Goal: Task Accomplishment & Management: Manage account settings

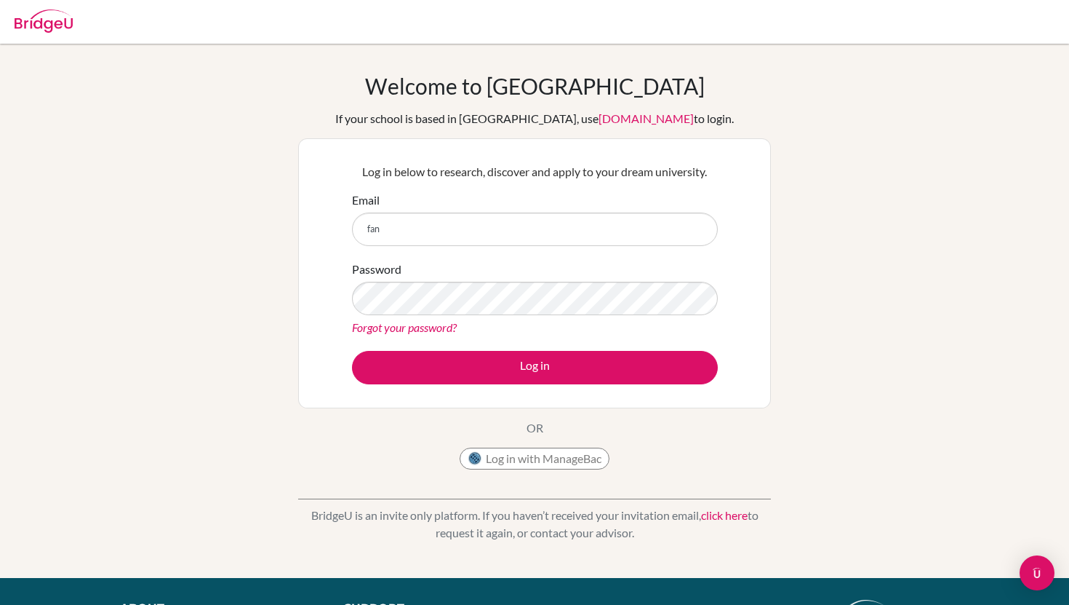
type input "[EMAIL_ADDRESS][DOMAIN_NAME]"
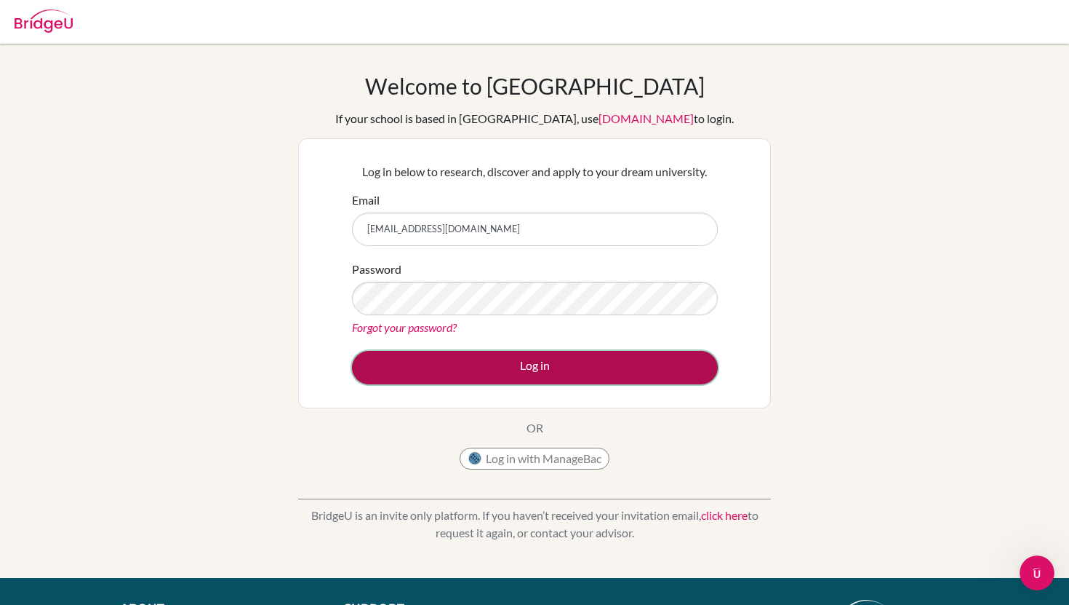
click at [530, 354] on button "Log in" at bounding box center [535, 367] width 366 height 33
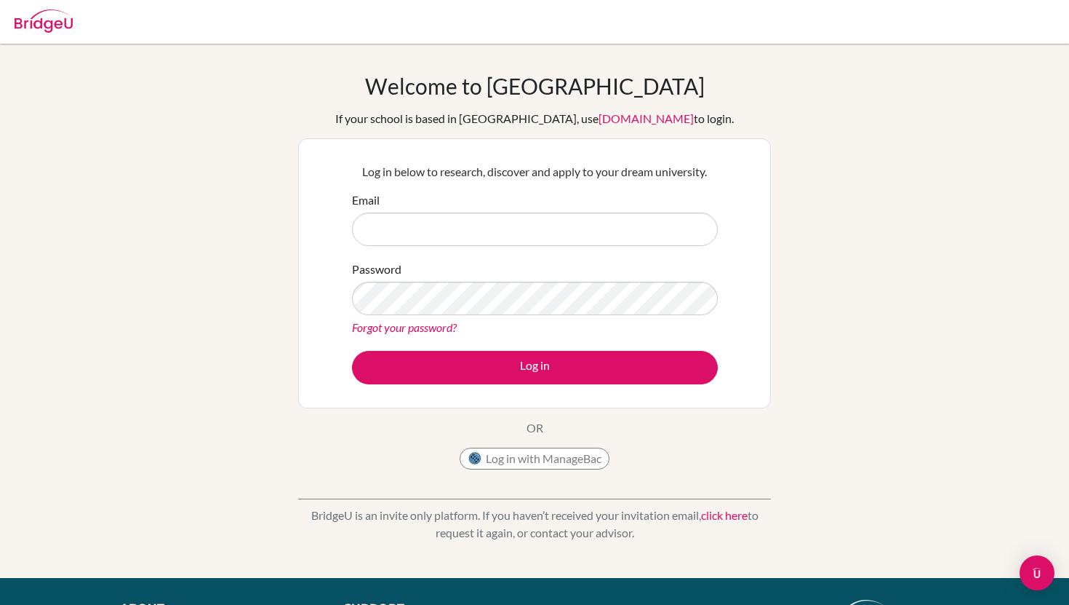
click at [566, 231] on input "Email" at bounding box center [535, 228] width 366 height 33
type input "[EMAIL_ADDRESS][DOMAIN_NAME]"
click at [410, 331] on link "Forgot your password?" at bounding box center [404, 327] width 105 height 14
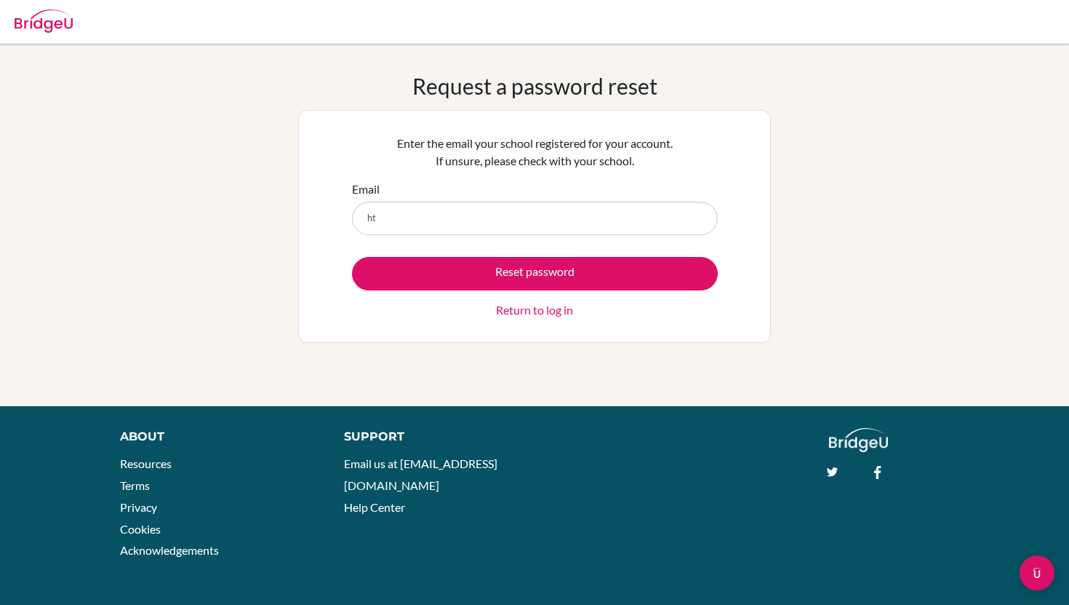
type input "h"
type input "f"
type input "[EMAIL_ADDRESS][DOMAIN_NAME]"
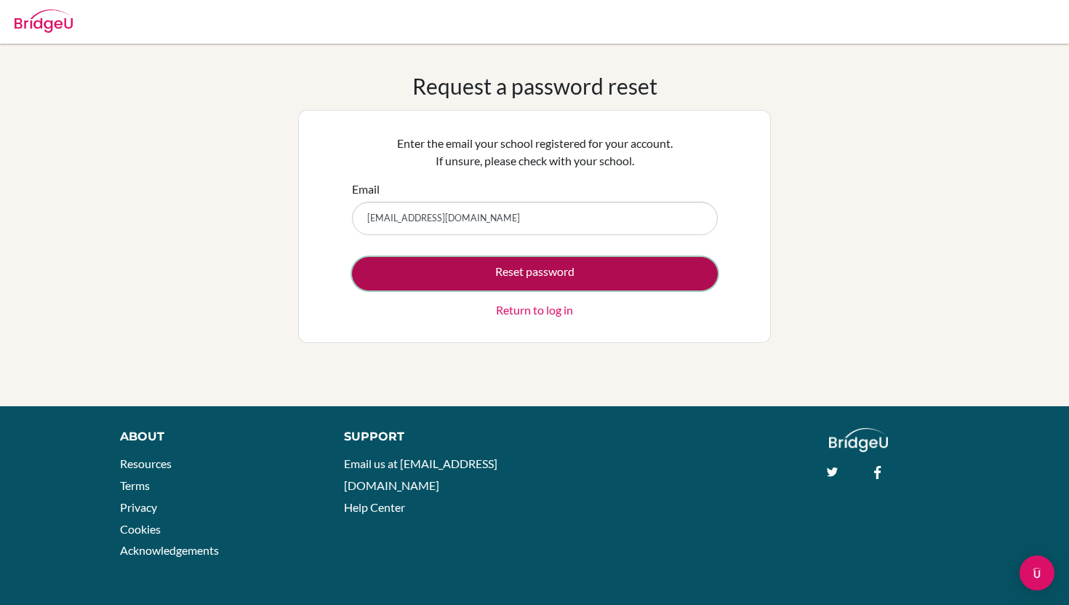
click at [544, 271] on button "Reset password" at bounding box center [535, 273] width 366 height 33
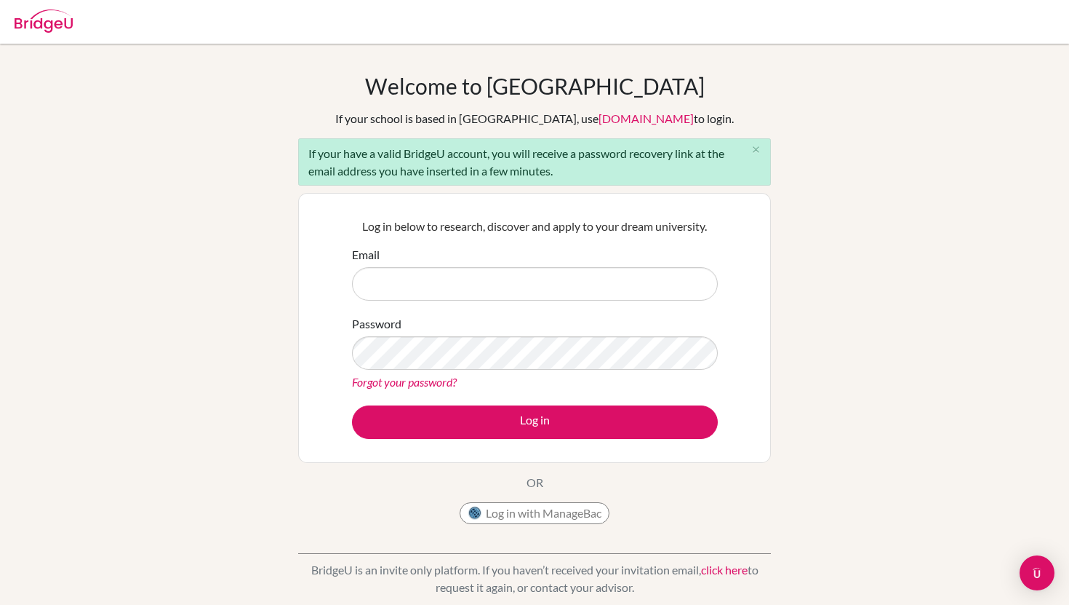
click at [640, 165] on div "If your have a valid BridgeU account, you will receive a password recovery link…" at bounding box center [534, 161] width 473 height 47
click at [655, 258] on div "Email" at bounding box center [535, 273] width 366 height 55
click at [756, 149] on icon "close" at bounding box center [756, 149] width 11 height 11
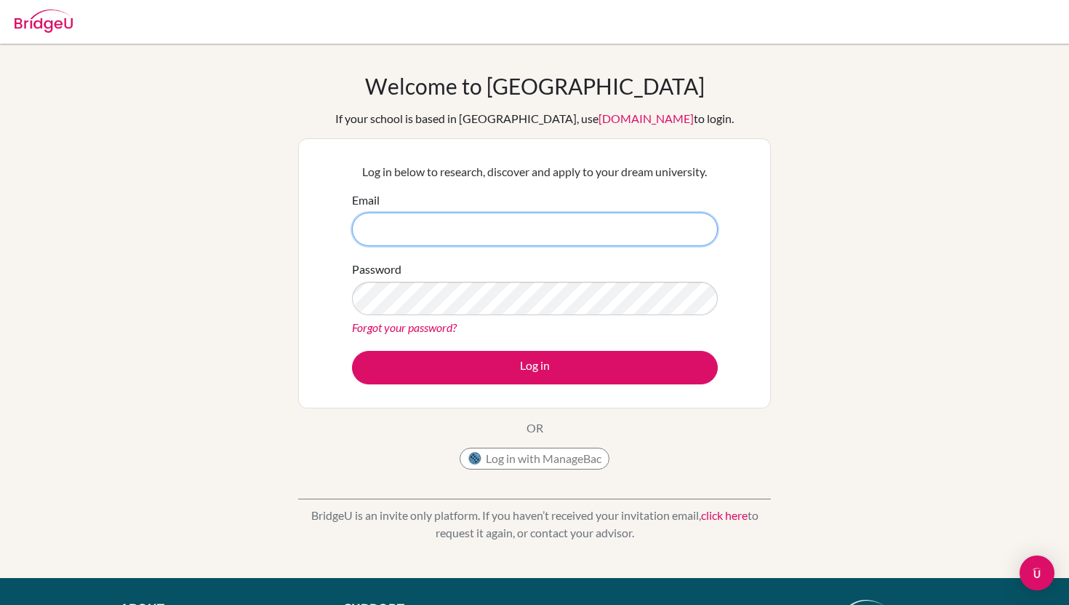
click at [583, 242] on input "Email" at bounding box center [535, 228] width 366 height 33
type input "fanjun.2028@asbsk.ac.th"
click at [437, 327] on link "Forgot your password?" at bounding box center [404, 327] width 105 height 14
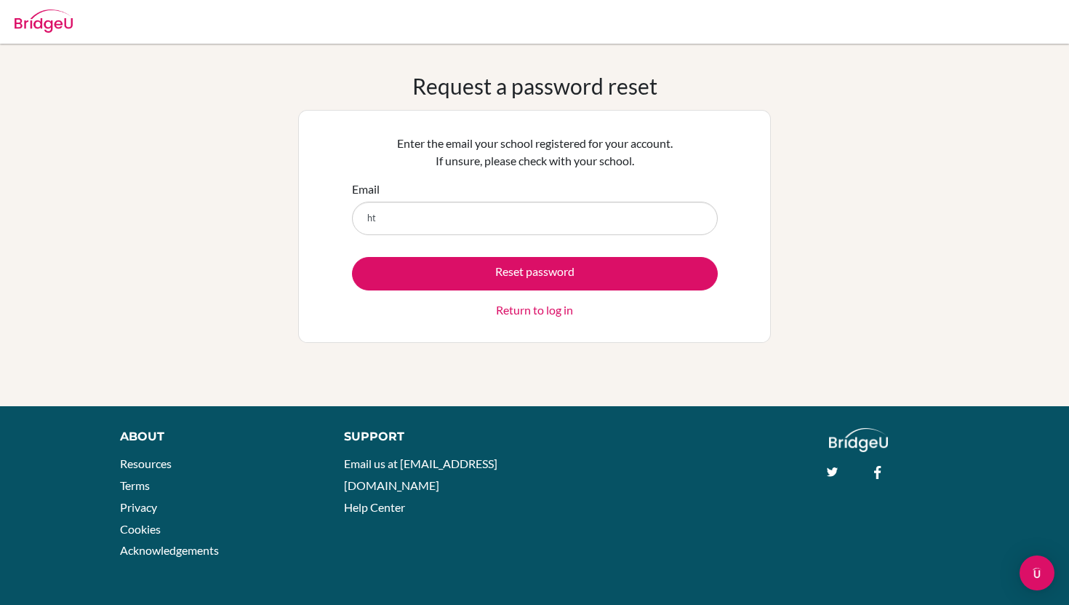
type input "h"
type input "[EMAIL_ADDRESS][DOMAIN_NAME]"
drag, startPoint x: 481, startPoint y: 214, endPoint x: 324, endPoint y: 214, distance: 157.1
click at [324, 214] on div "Enter the email your school registered for your account. If unsure, please chec…" at bounding box center [534, 226] width 473 height 233
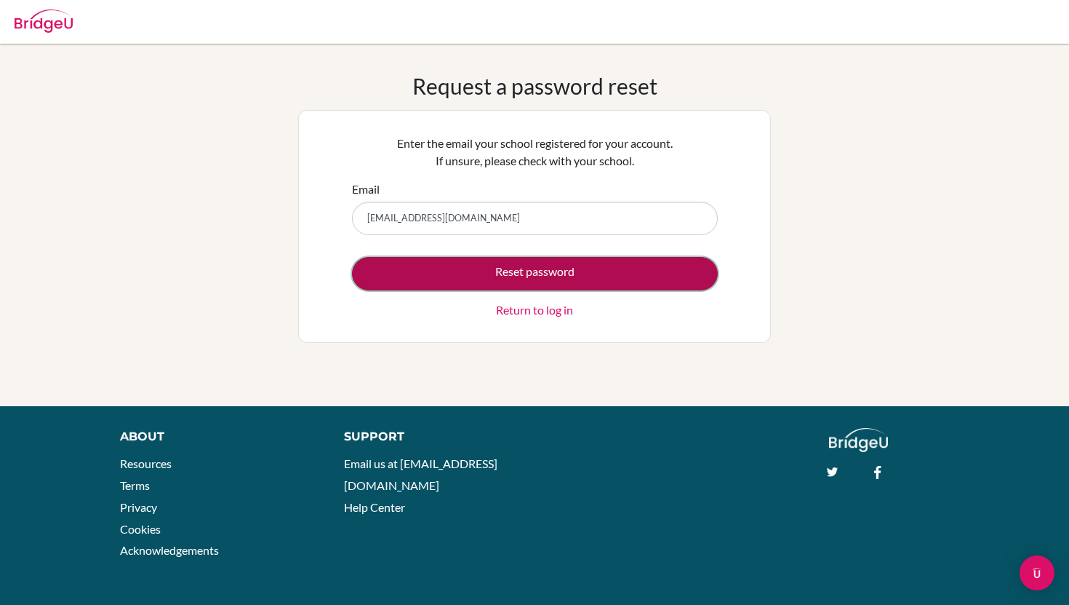
click at [409, 287] on button "Reset password" at bounding box center [535, 273] width 366 height 33
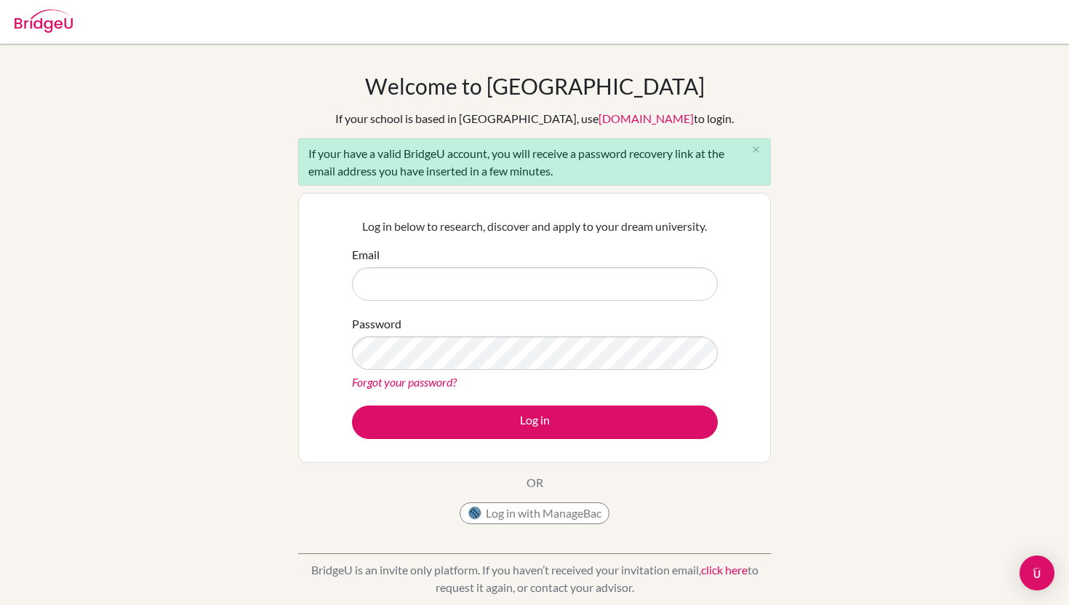
click at [721, 571] on link "click here" at bounding box center [724, 569] width 47 height 14
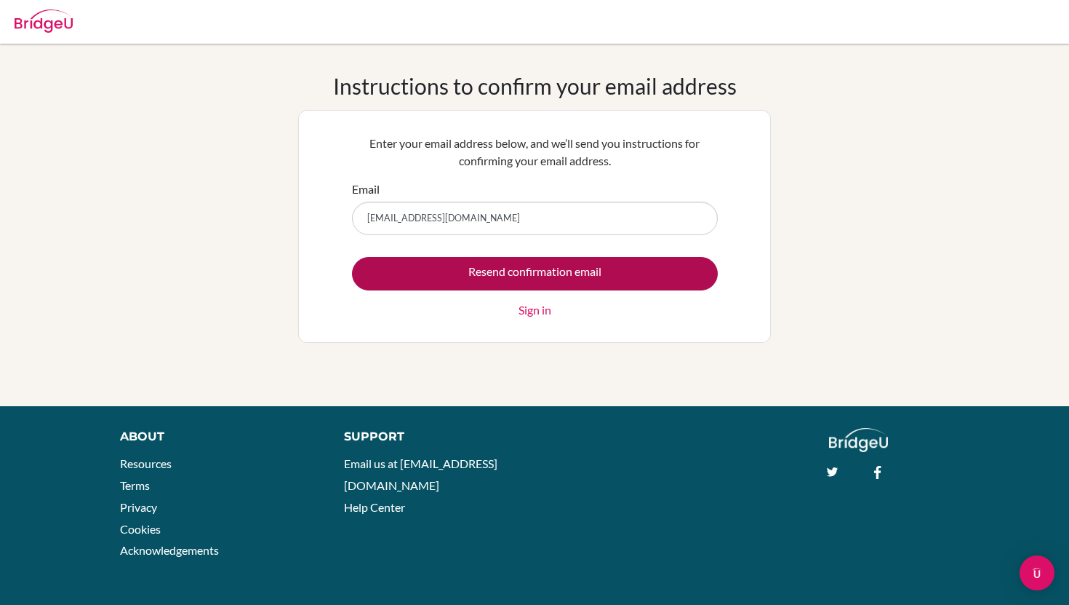
type input "[EMAIL_ADDRESS][DOMAIN_NAME]"
click at [570, 270] on input "Resend confirmation email" at bounding box center [535, 273] width 366 height 33
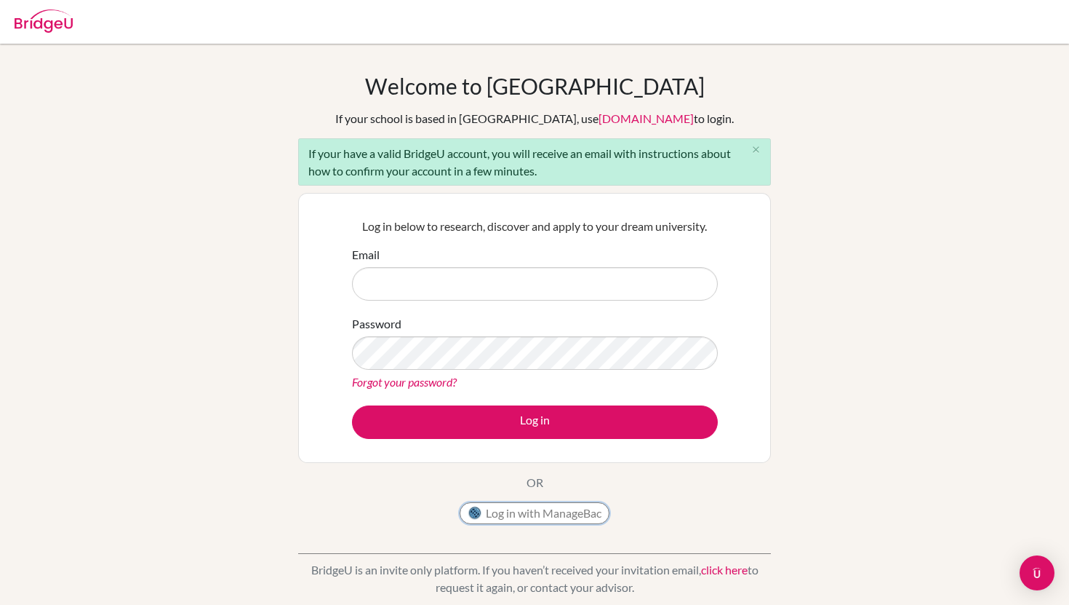
click at [546, 517] on button "Log in with ManageBac" at bounding box center [535, 513] width 150 height 22
click at [666, 163] on div "If your have a valid BridgeU account, you will receive an email with instructio…" at bounding box center [534, 161] width 473 height 47
